Goal: Find specific page/section: Find specific page/section

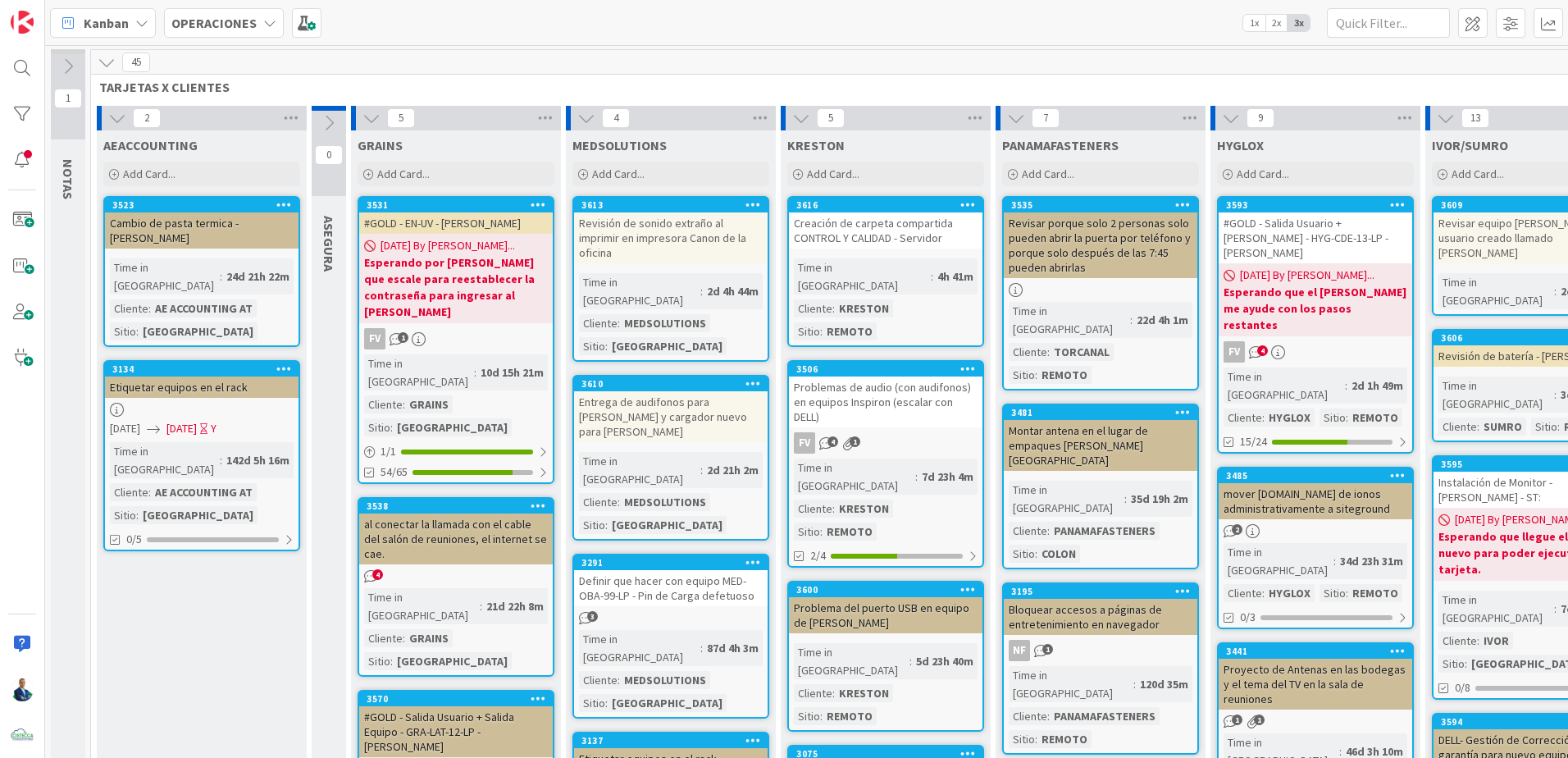
click at [231, 34] on div "OPERACIONES" at bounding box center [223, 23] width 119 height 30
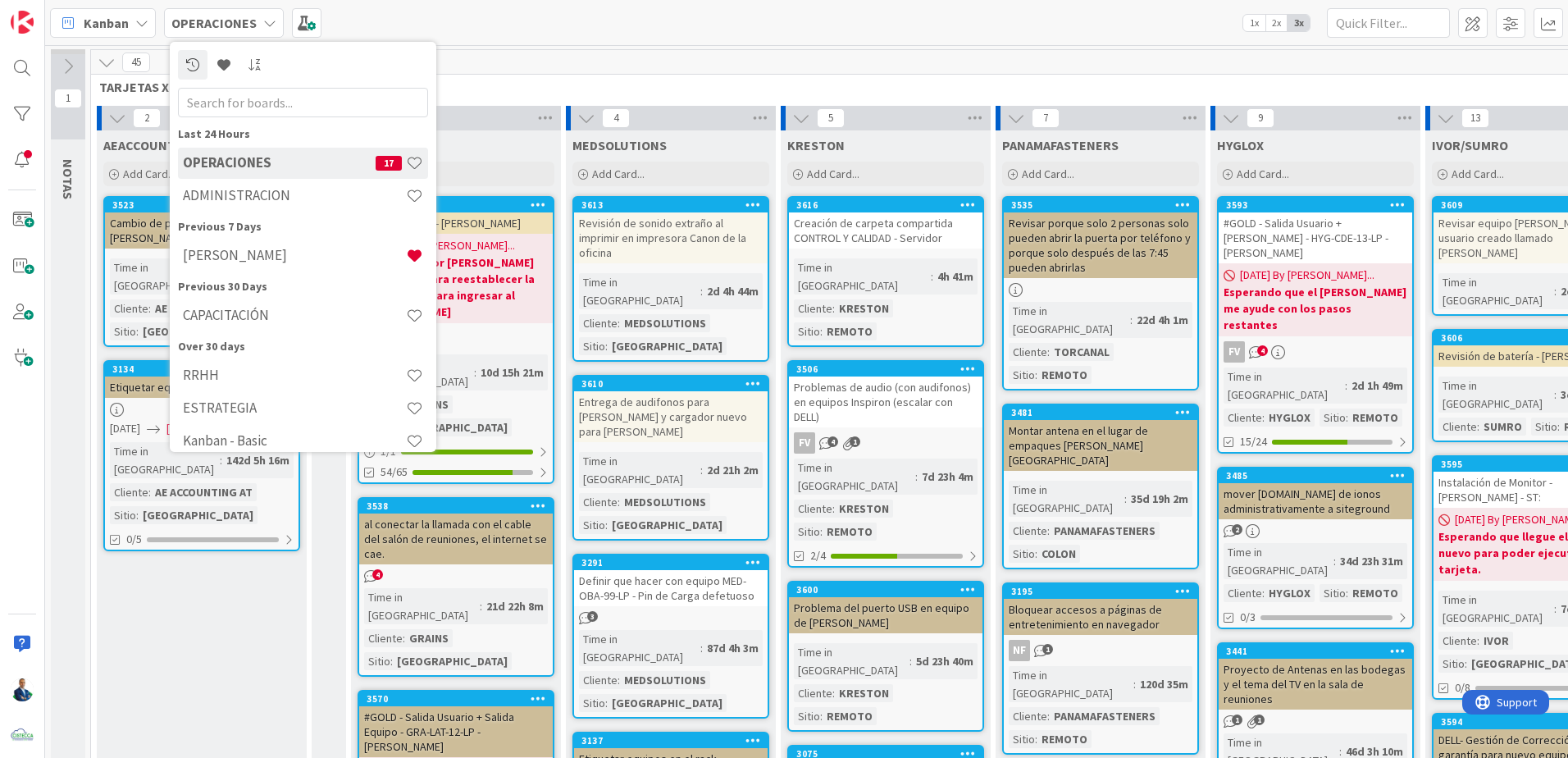
click at [250, 190] on h4 "ADMINISTRACION" at bounding box center [294, 195] width 223 height 16
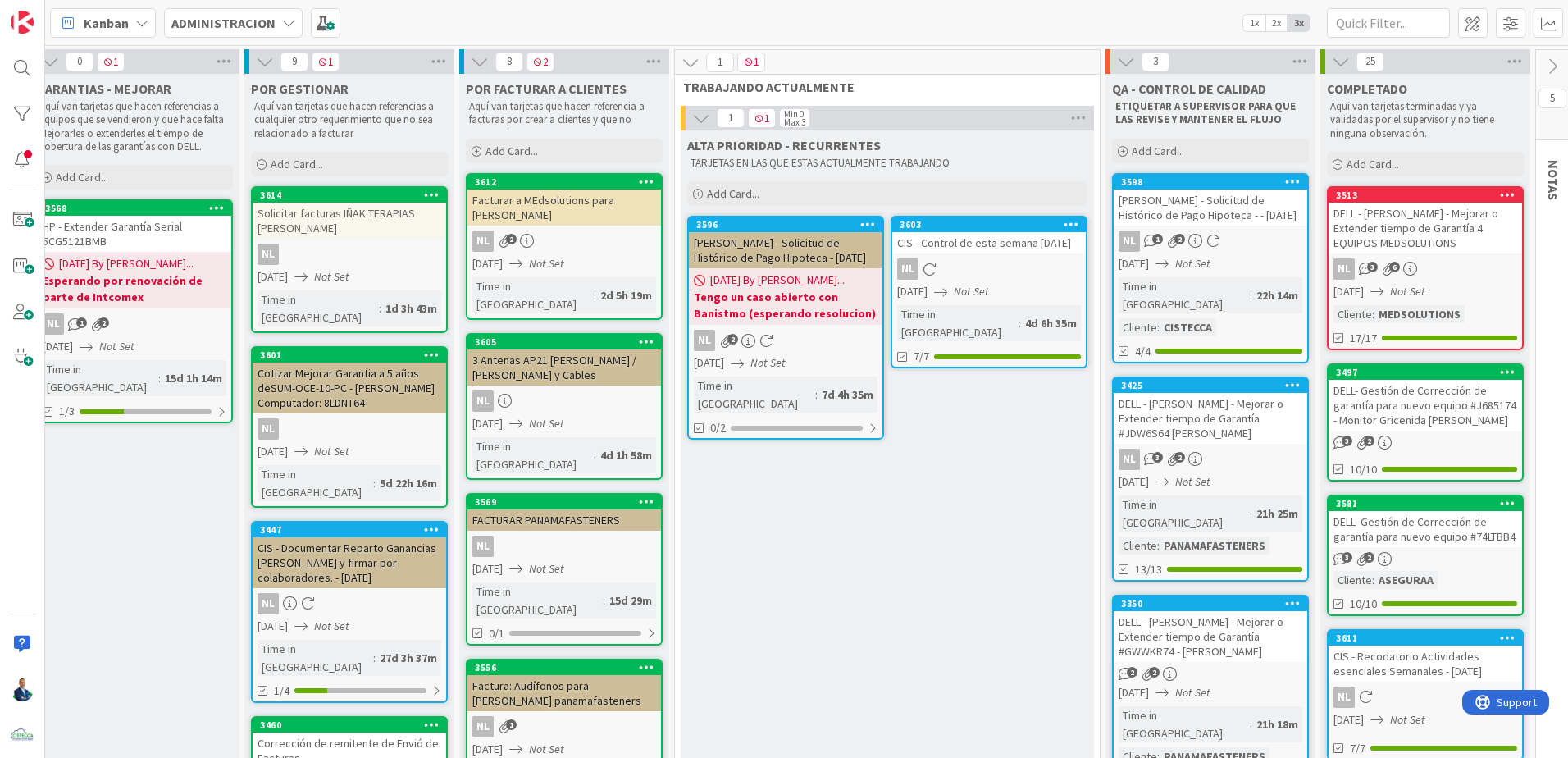
scroll to position [0, 167]
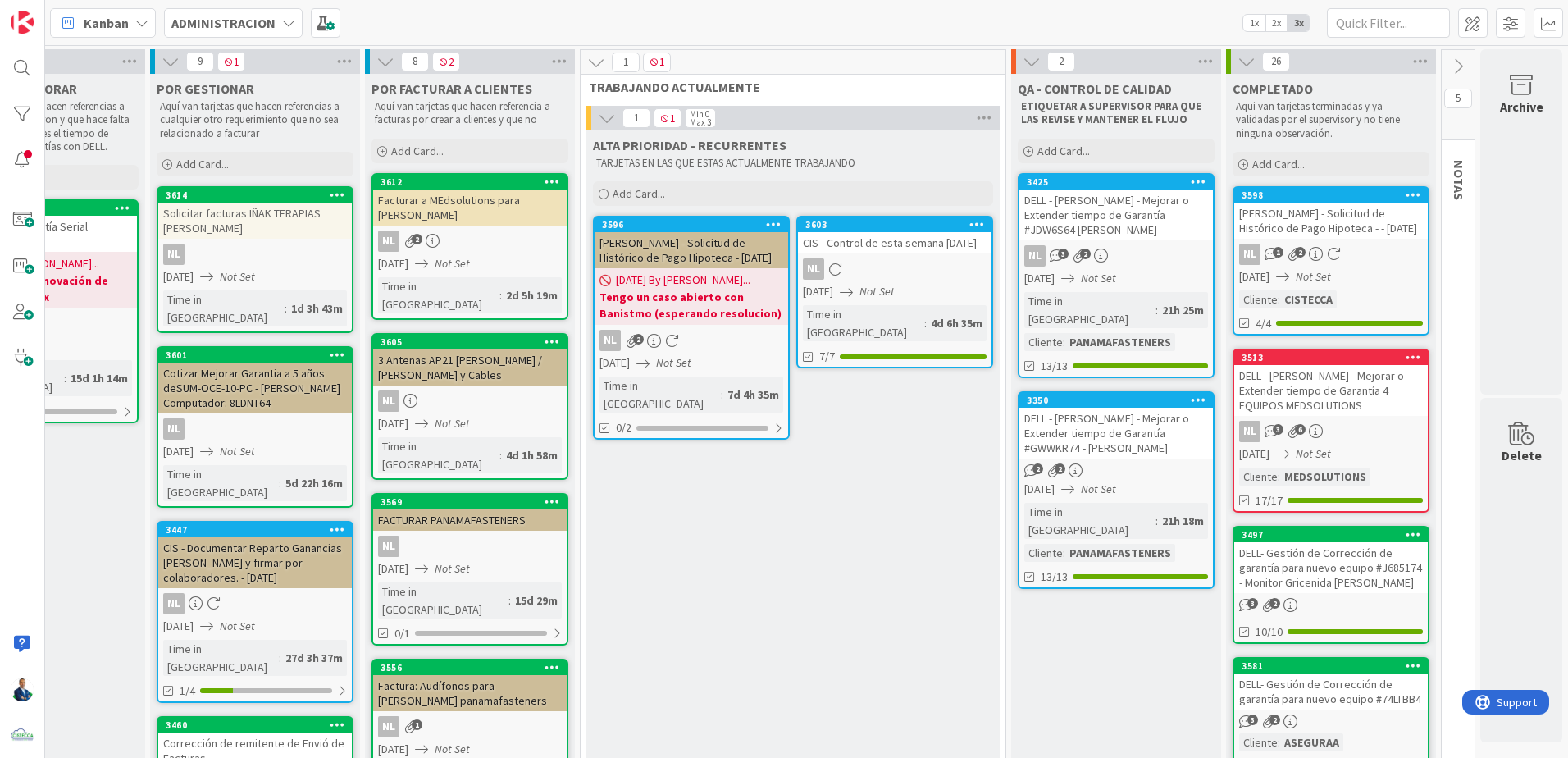
click at [1148, 251] on div "NL 3 2" at bounding box center [1117, 256] width 194 height 22
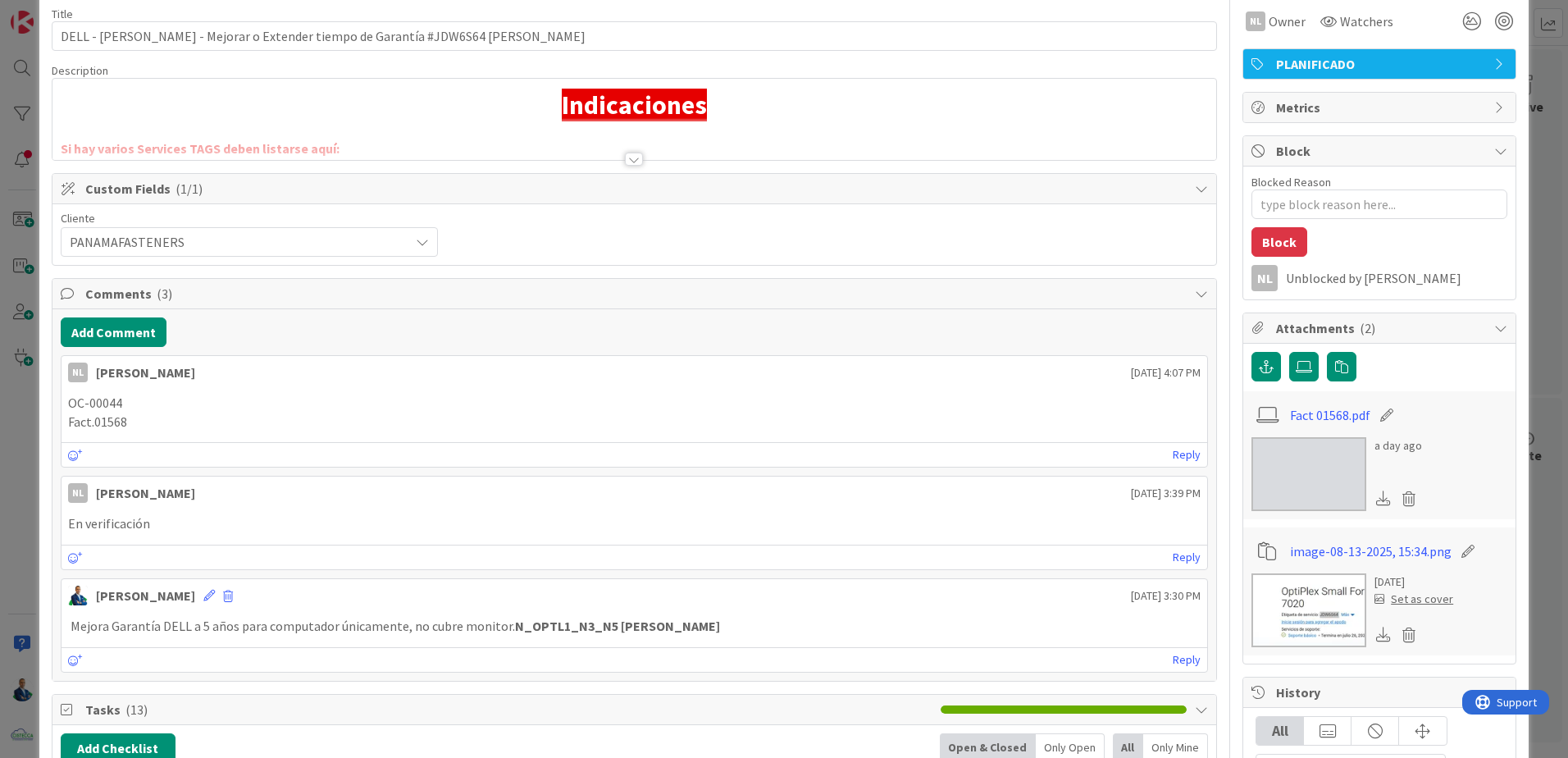
scroll to position [164, 0]
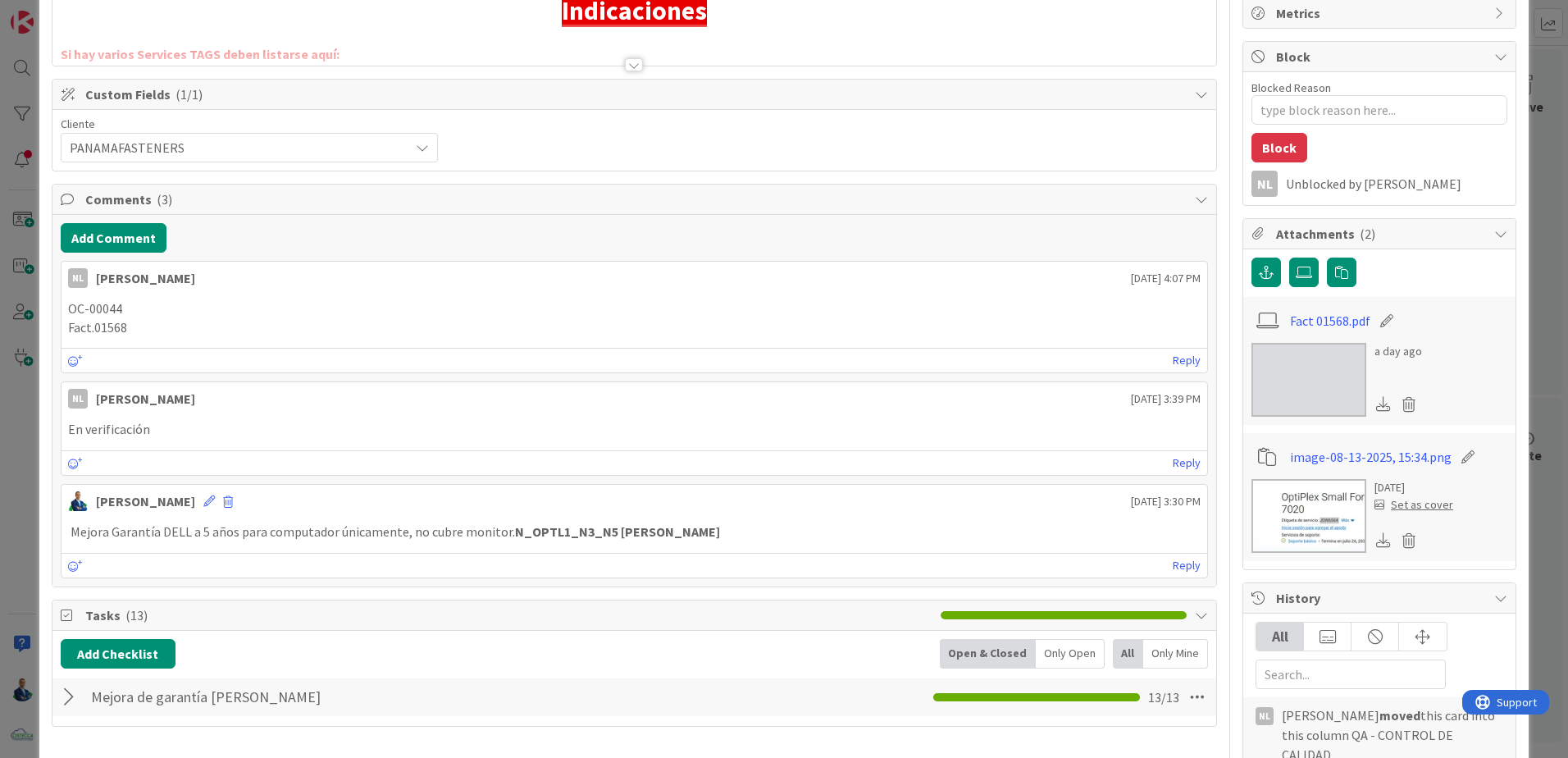
click at [1289, 514] on img at bounding box center [1308, 516] width 115 height 74
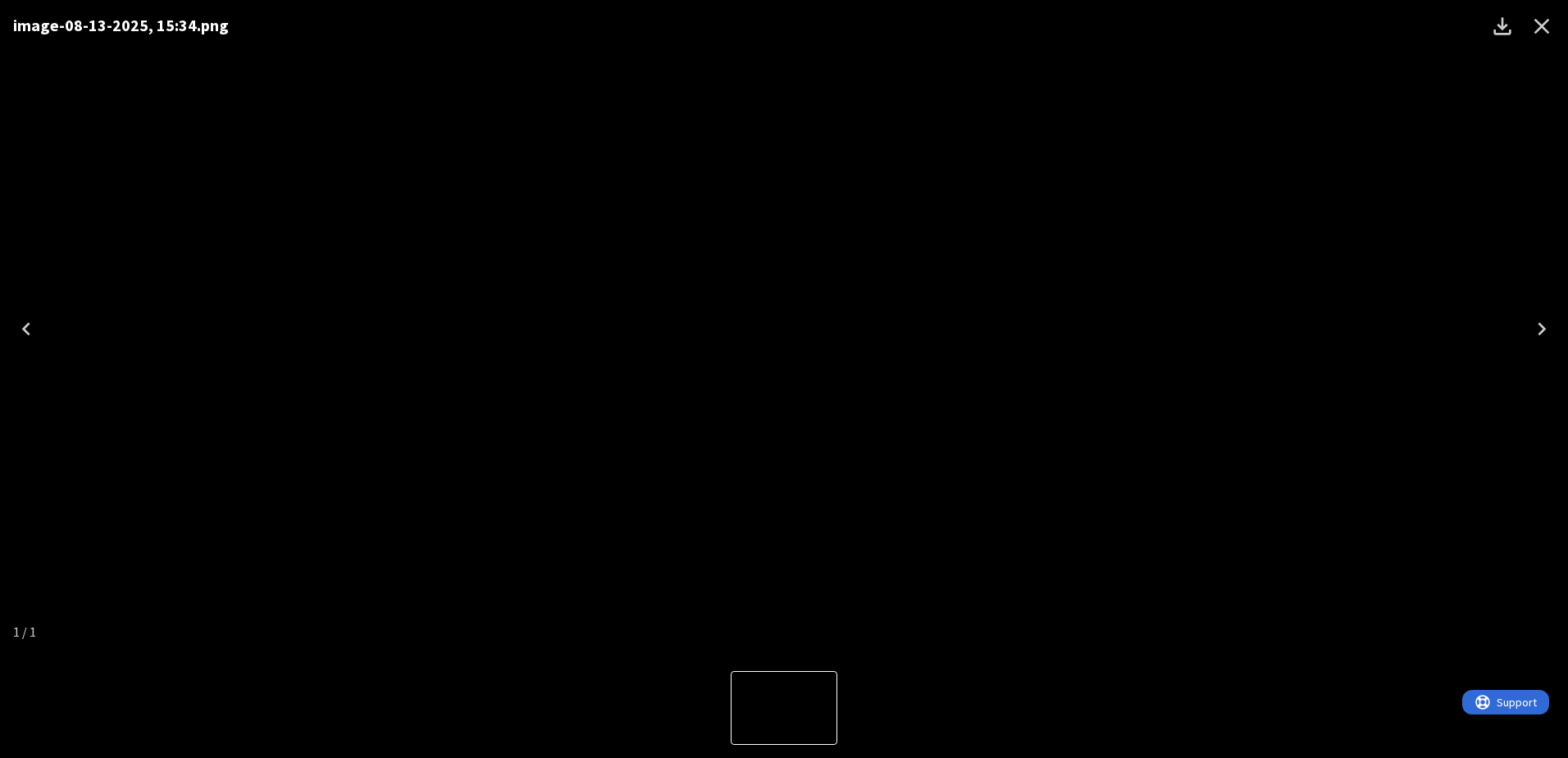
click at [1525, 111] on div "image-08-13-2025, 15:34.png" at bounding box center [784, 328] width 1568 height 658
click at [1543, 29] on icon "Close" at bounding box center [1542, 26] width 26 height 26
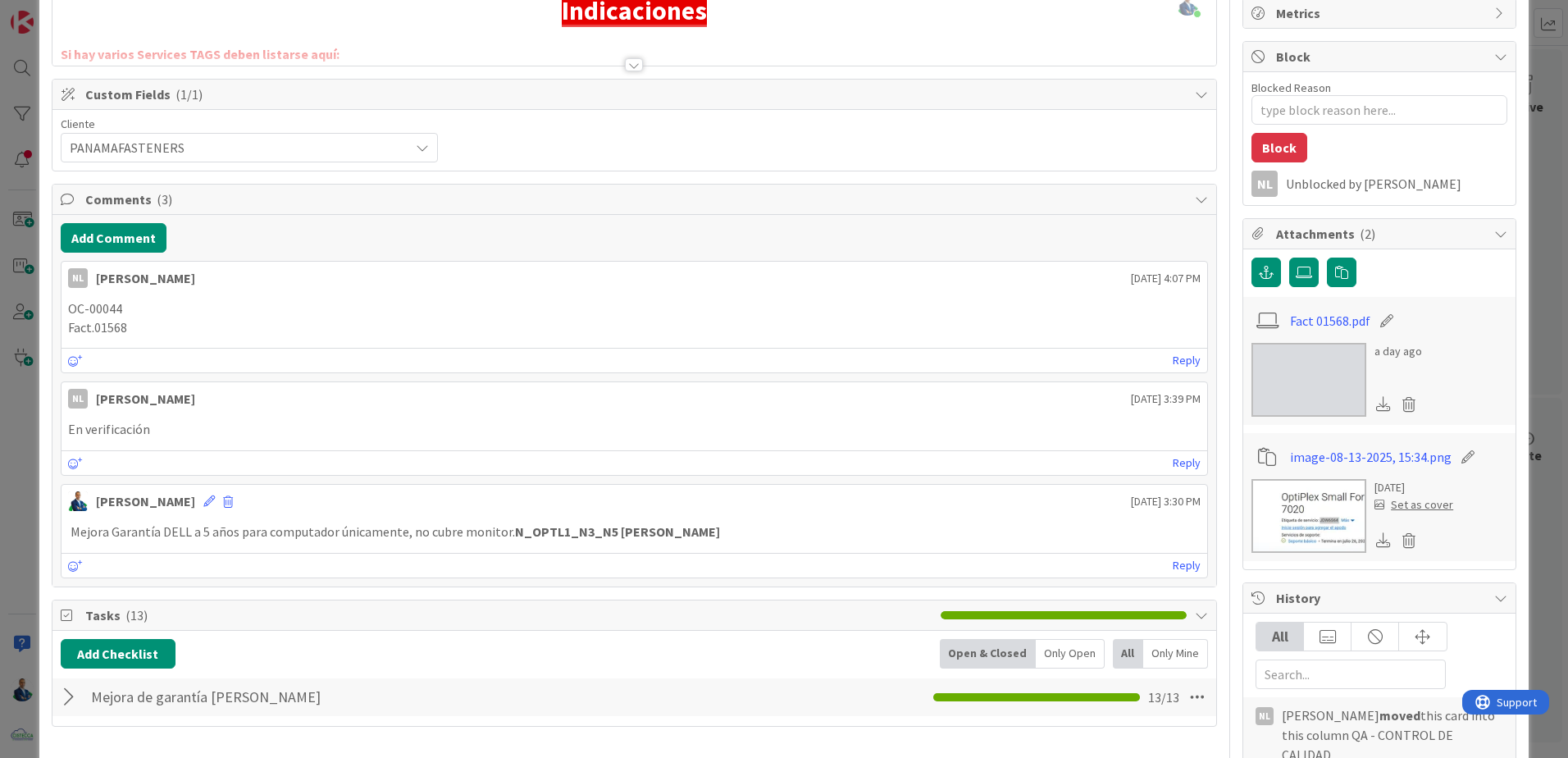
click at [1269, 382] on img at bounding box center [1308, 380] width 115 height 74
click at [1301, 522] on img at bounding box center [1308, 516] width 115 height 74
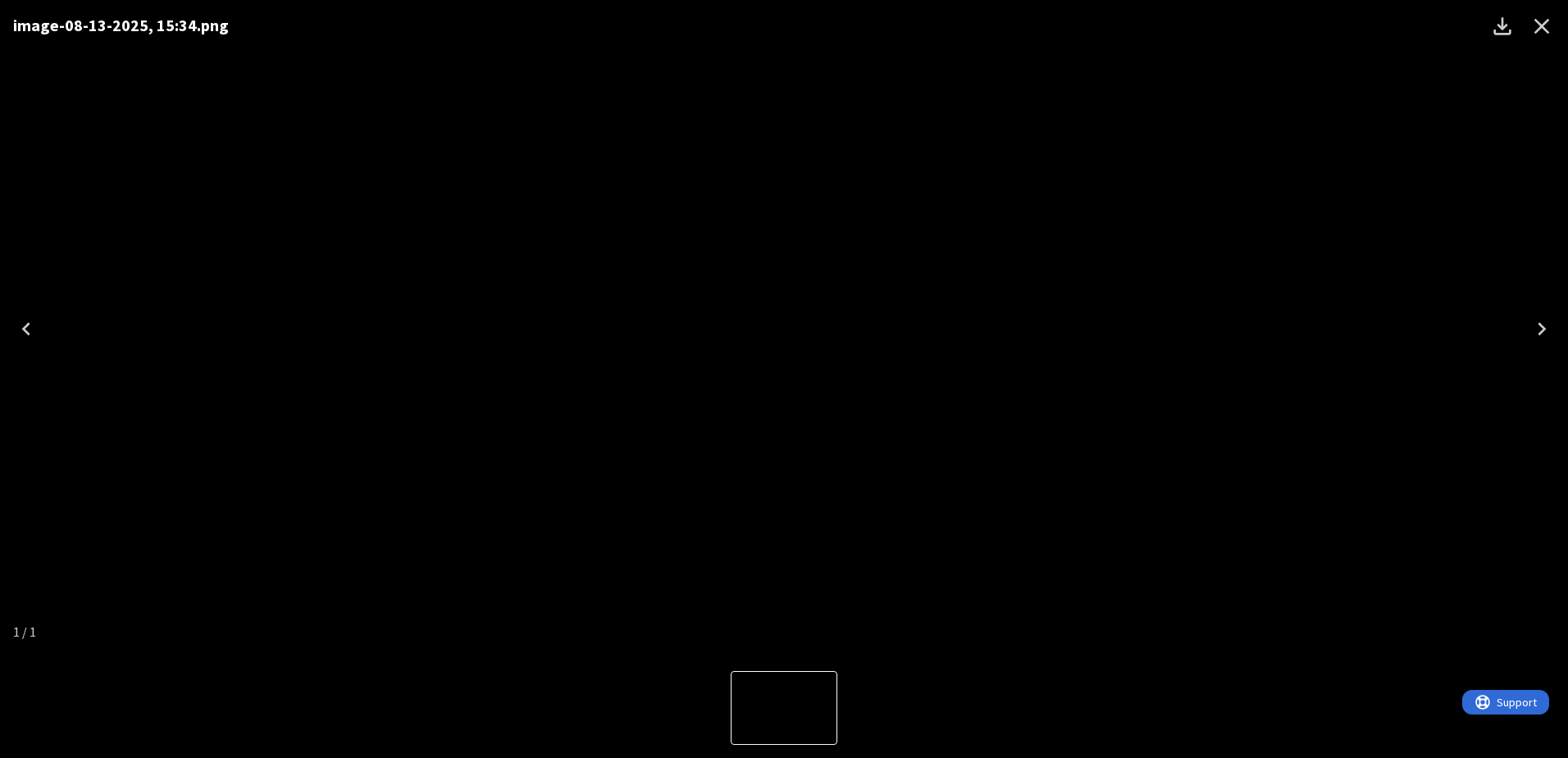
click at [1368, 257] on div "image-08-13-2025, 15:34.png" at bounding box center [784, 328] width 1568 height 658
click at [1257, 61] on div "image-08-13-2025, 15:34.png" at bounding box center [784, 328] width 1568 height 658
click at [1544, 31] on icon "Close" at bounding box center [1542, 26] width 26 height 26
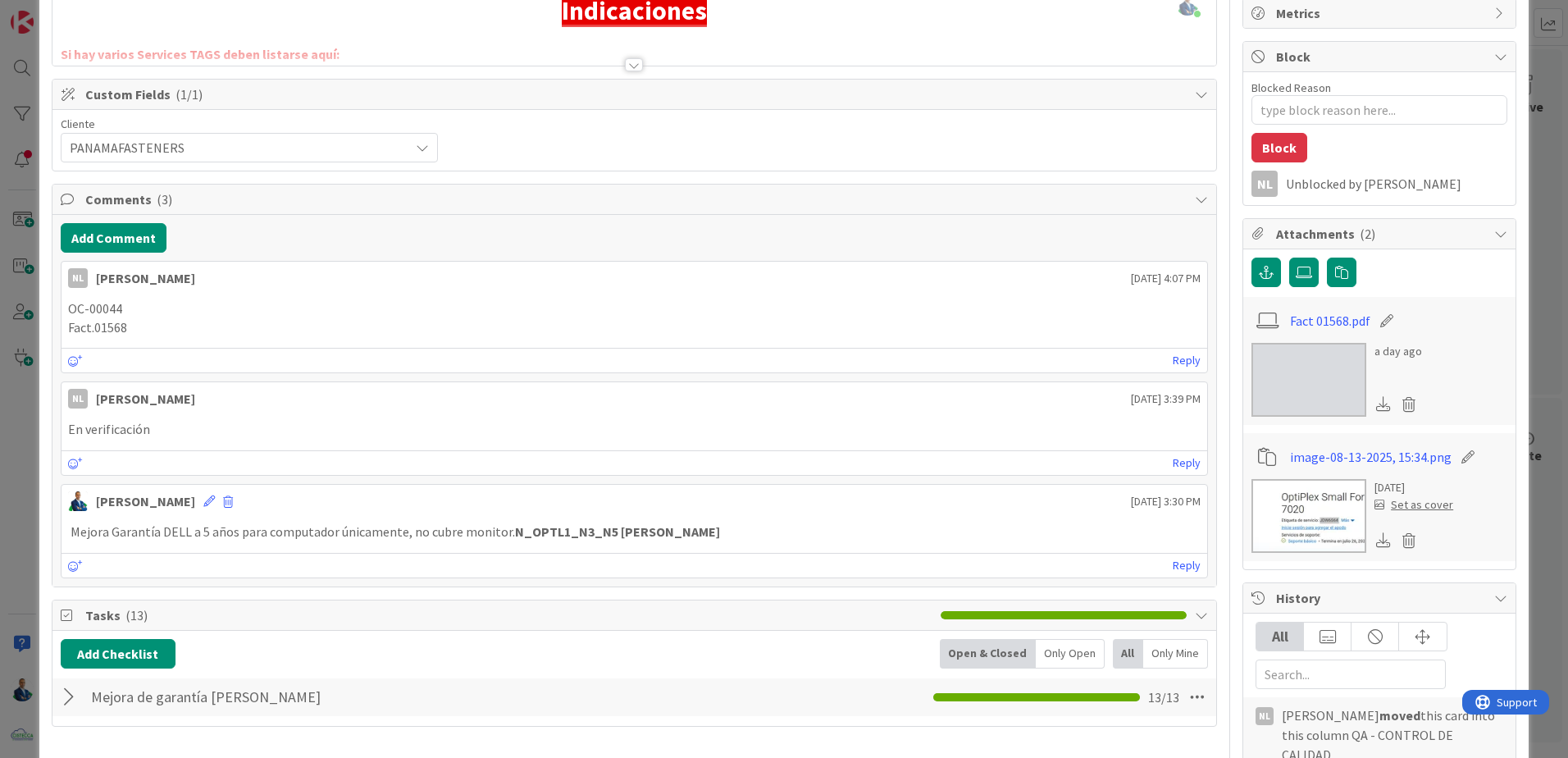
type textarea "x"
click at [1532, 221] on div "ID 3425 ADMINISTRACION QA - CONTROL DE CALIDAD Title 76 / 128 DELL - INGRAM - M…" at bounding box center [784, 379] width 1568 height 758
